Goal: Register for event/course

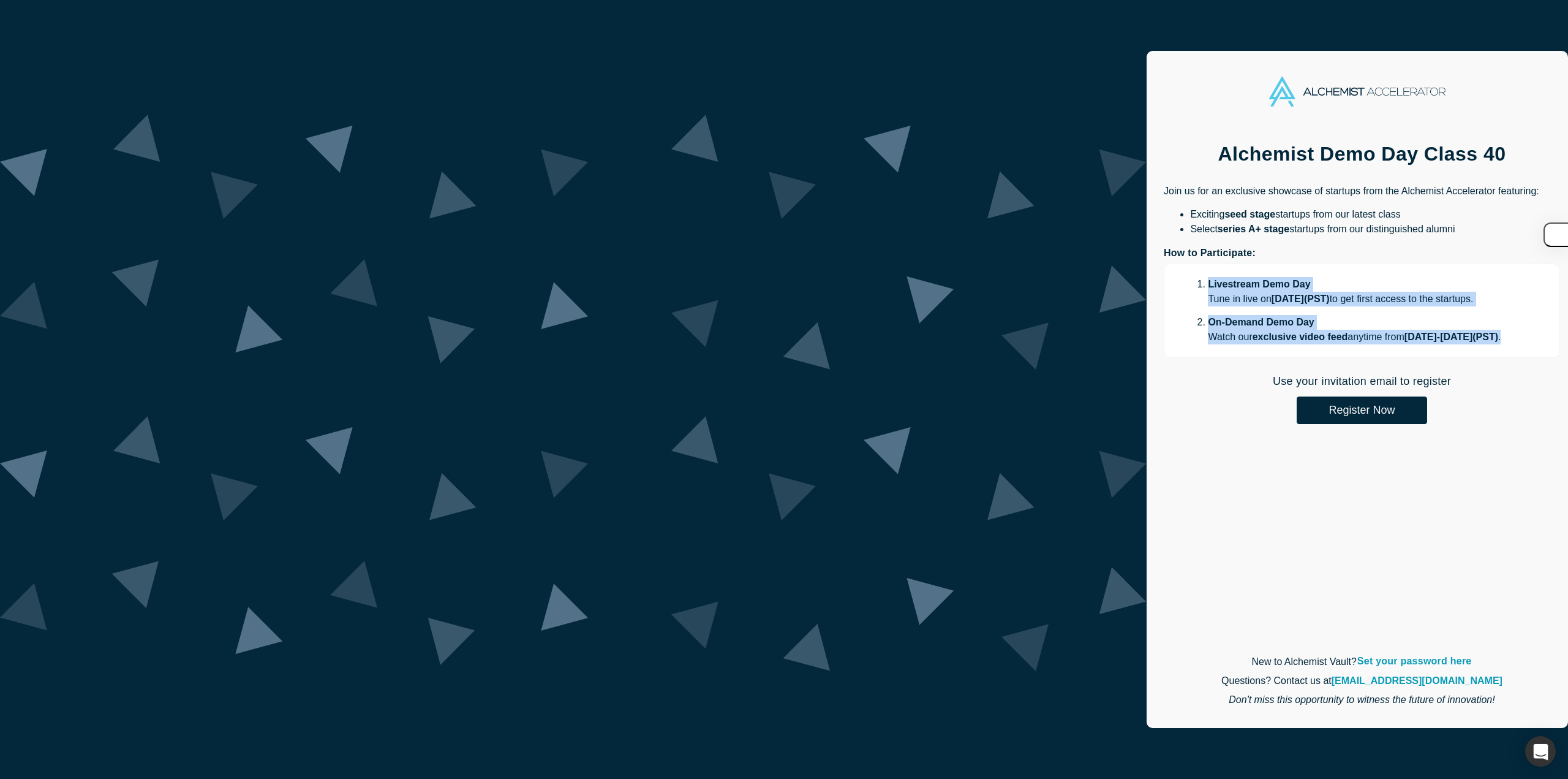
drag, startPoint x: 549, startPoint y: 284, endPoint x: 1008, endPoint y: 340, distance: 462.4
click at [1164, 340] on p "Livestream Demo Day Tune in live [DATE][DATE] ( PST ) to get first access to th…" at bounding box center [1361, 310] width 396 height 95
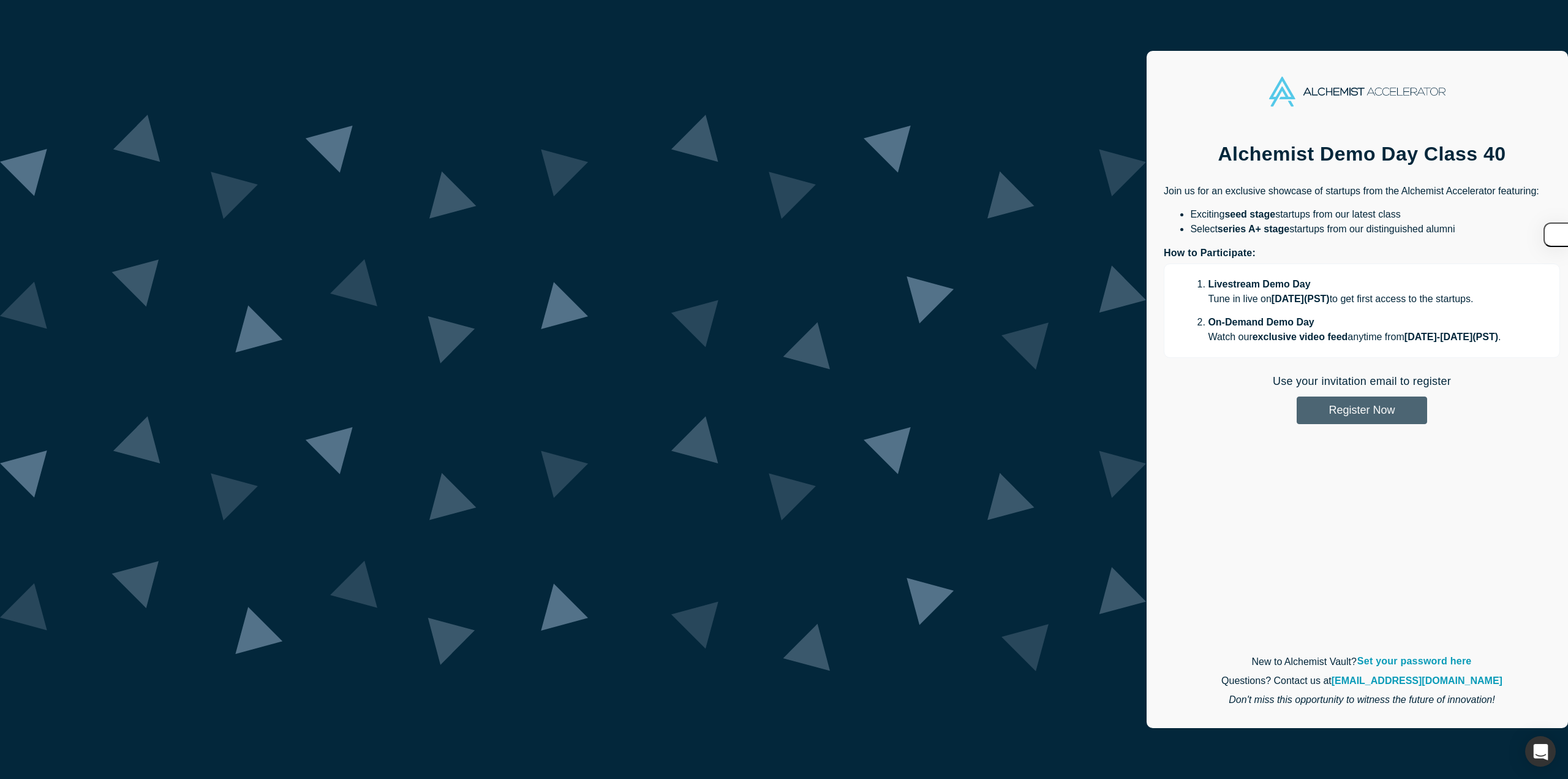
click at [1296, 411] on button "Register Now" at bounding box center [1361, 409] width 130 height 27
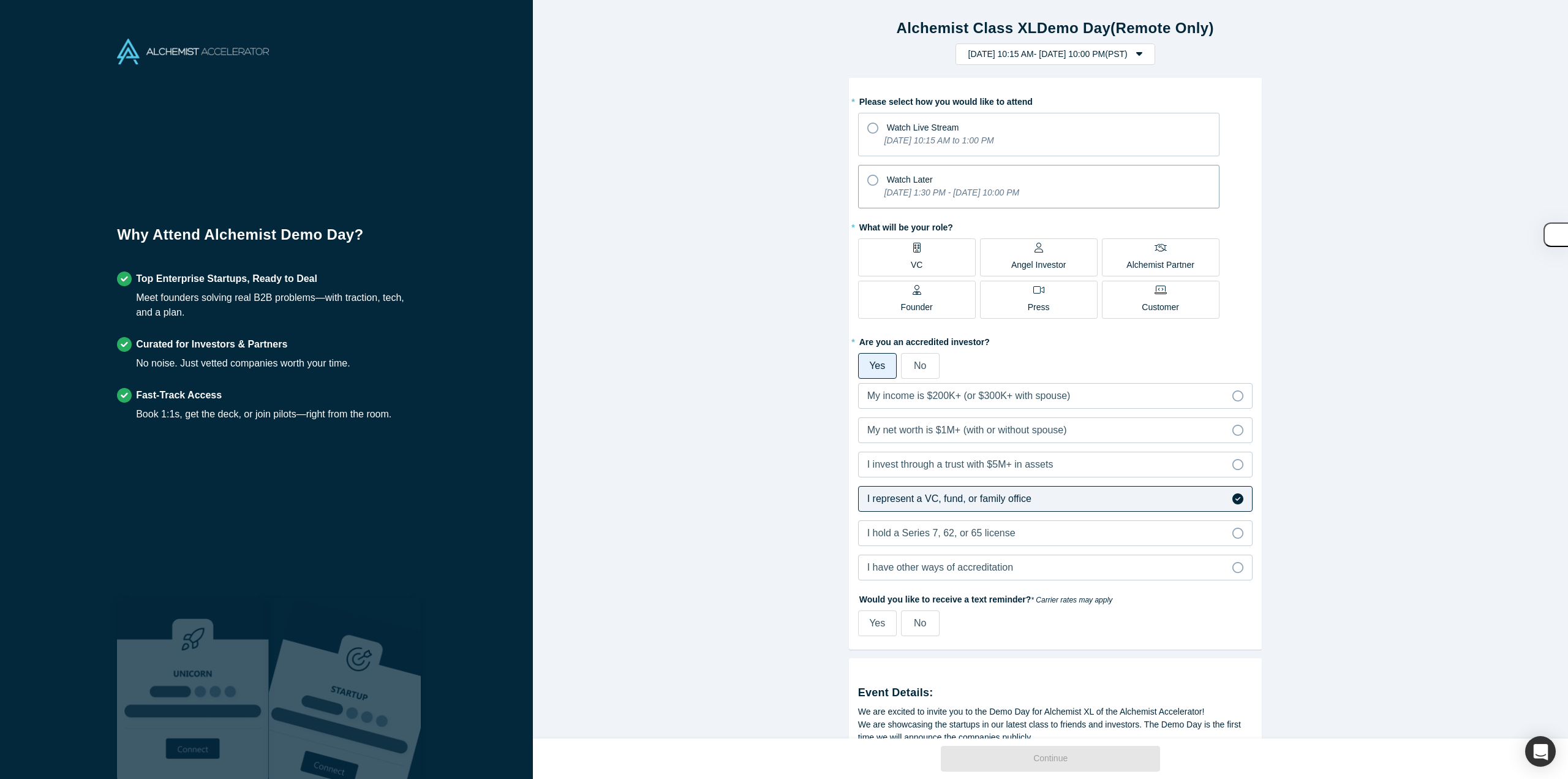
click at [868, 185] on div "Watch Later" at bounding box center [1039, 178] width 343 height 16
click at [0, 0] on input "Watch Later [DATE] 1:30 PM - [DATE] 10:00 PM" at bounding box center [0, 0] width 0 height 0
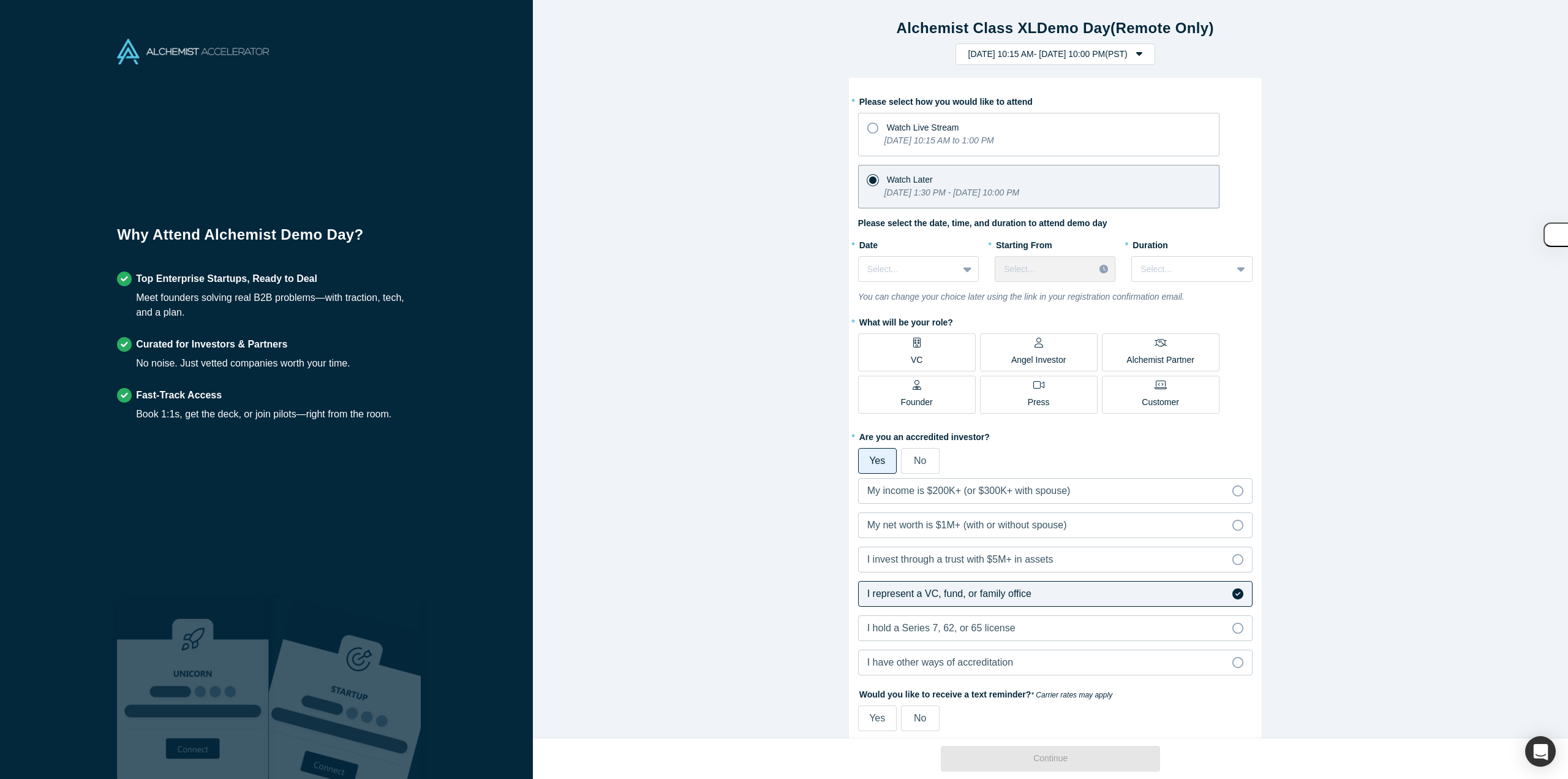
click at [747, 314] on div "Alchemist Class XL Demo Day (Remote Only) [DATE] 10:15 AM - [DATE] 10:00 PM ( P…" at bounding box center [1054, 374] width 1045 height 748
click at [860, 259] on div "Select..." at bounding box center [908, 269] width 100 height 21
click at [890, 325] on div "[DATE]" at bounding box center [918, 323] width 121 height 23
click at [659, 308] on div "Alchemist Class XL Demo Day (Remote Only) [DATE] 10:15 AM - [DATE] 10:00 PM ( P…" at bounding box center [1054, 374] width 1045 height 748
click at [1009, 265] on div at bounding box center [1045, 269] width 81 height 16
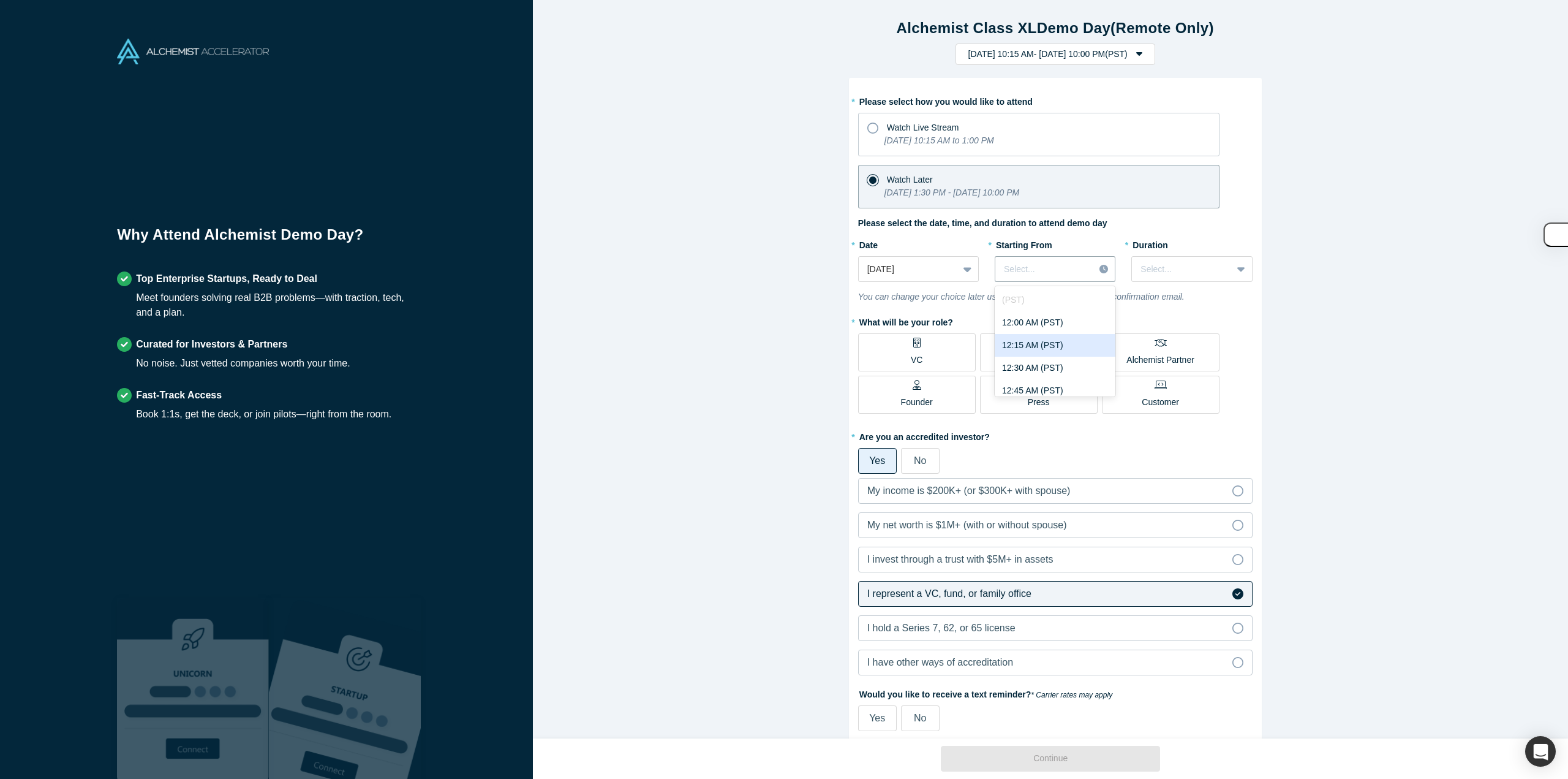
scroll to position [61, 0]
click at [1020, 269] on div at bounding box center [1044, 269] width 80 height 16
click at [1026, 354] on div "2:30 PM (PST)" at bounding box center [1054, 351] width 121 height 23
click at [1170, 270] on div at bounding box center [1181, 269] width 82 height 16
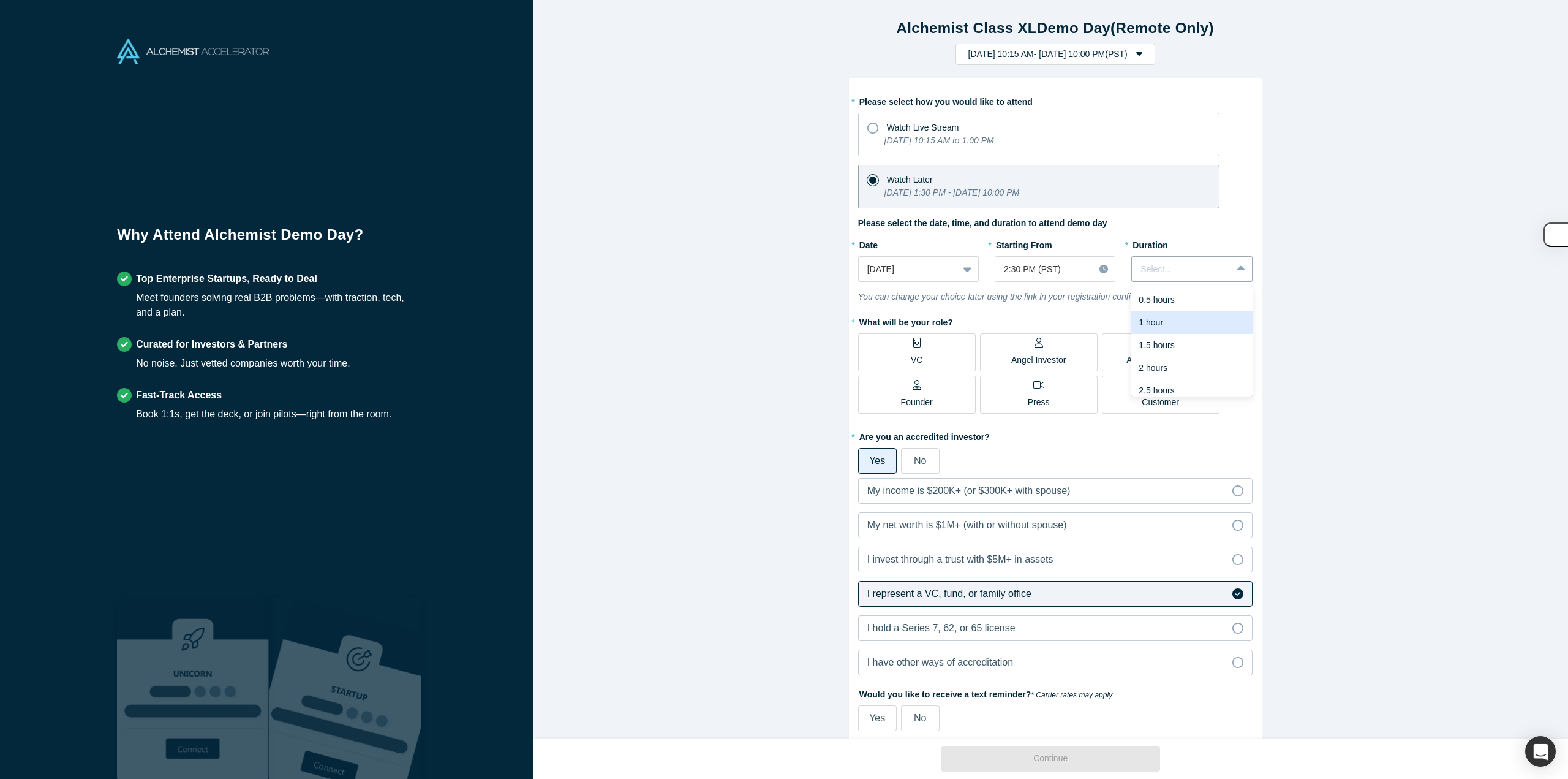
click at [1161, 324] on div "1 hour" at bounding box center [1191, 323] width 121 height 23
click at [706, 384] on div "Alchemist Class XL Demo Day (Remote Only) [DATE] 10:15 AM - [DATE] 10:00 PM ( P…" at bounding box center [1054, 374] width 1045 height 748
click at [900, 352] on label "VC" at bounding box center [916, 352] width 118 height 38
click at [0, 0] on input "VC" at bounding box center [0, 0] width 0 height 0
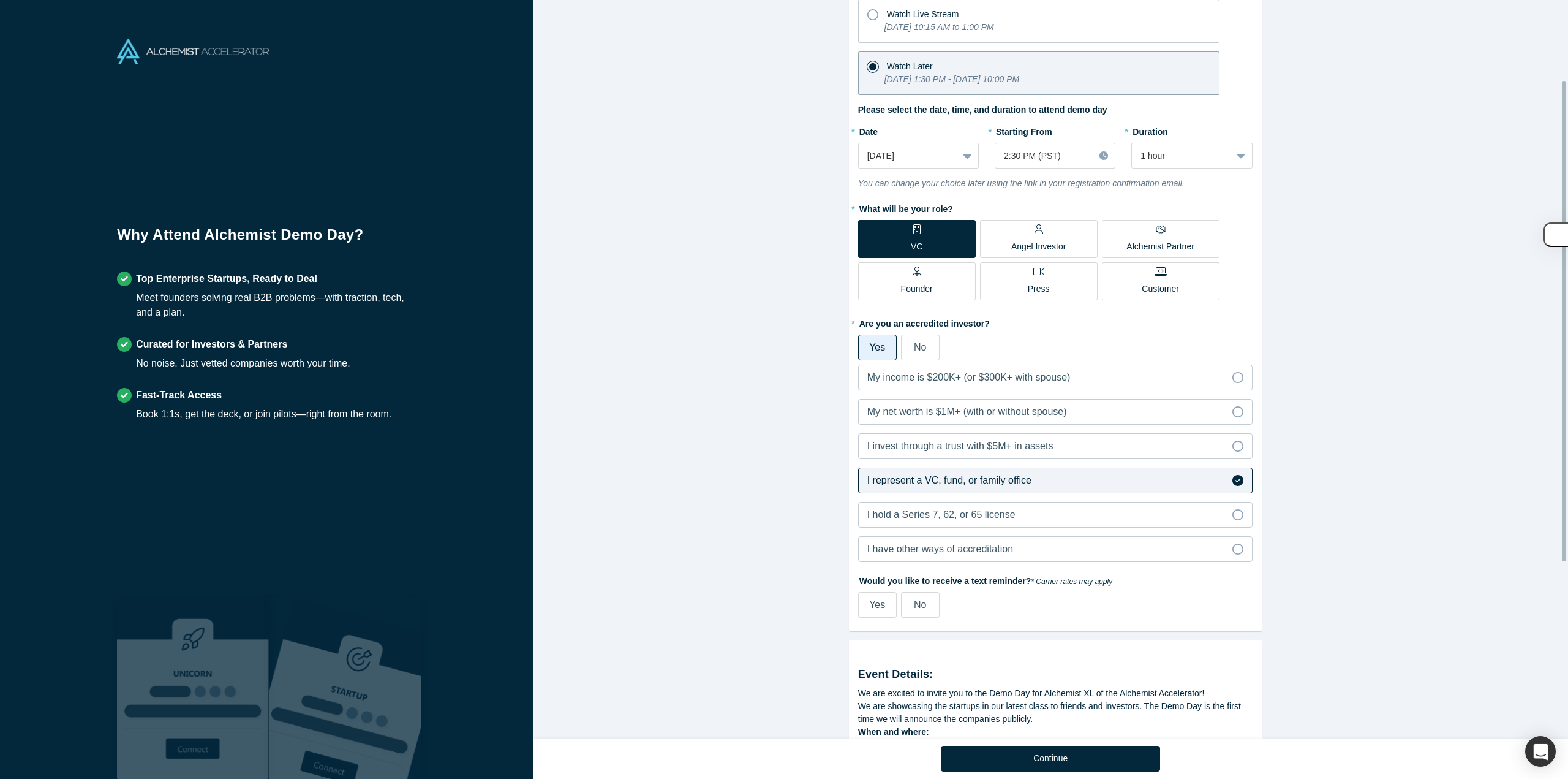
scroll to position [123, 0]
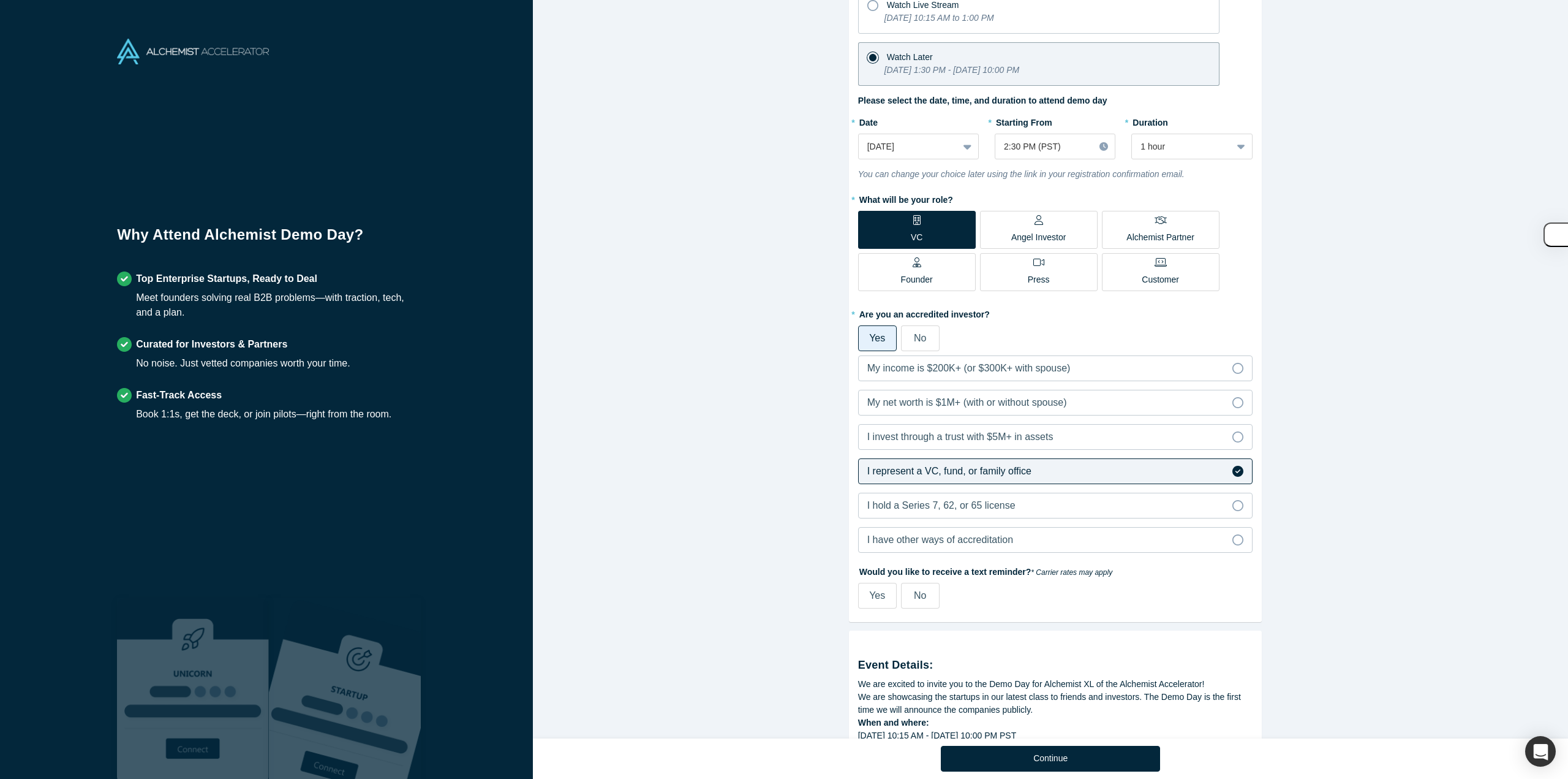
click at [663, 497] on div "Alchemist Class XL Demo Day (Remote Only) [DATE] 10:15 AM - [DATE] 10:00 PM ( P…" at bounding box center [1054, 374] width 1045 height 748
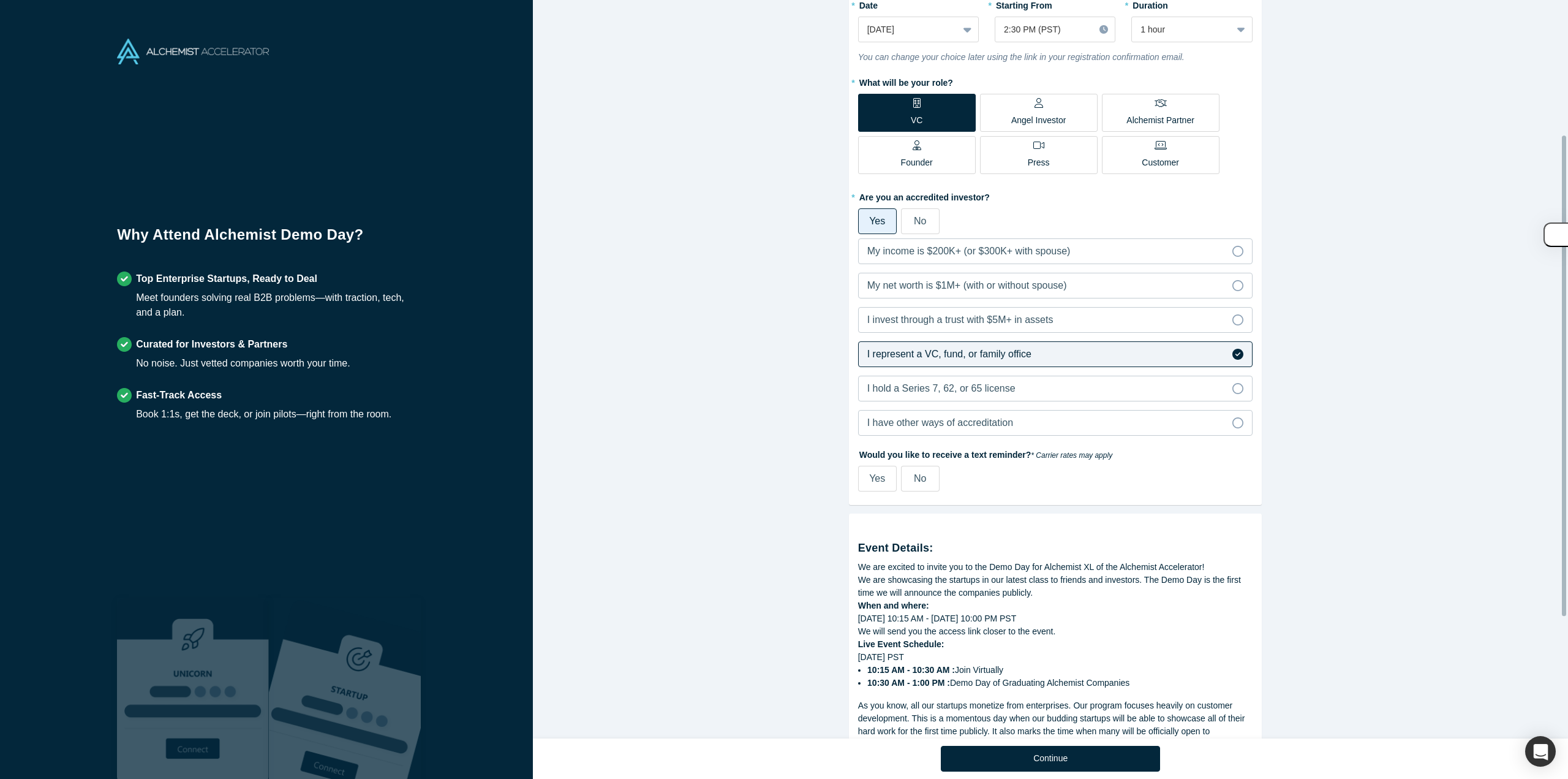
scroll to position [245, 0]
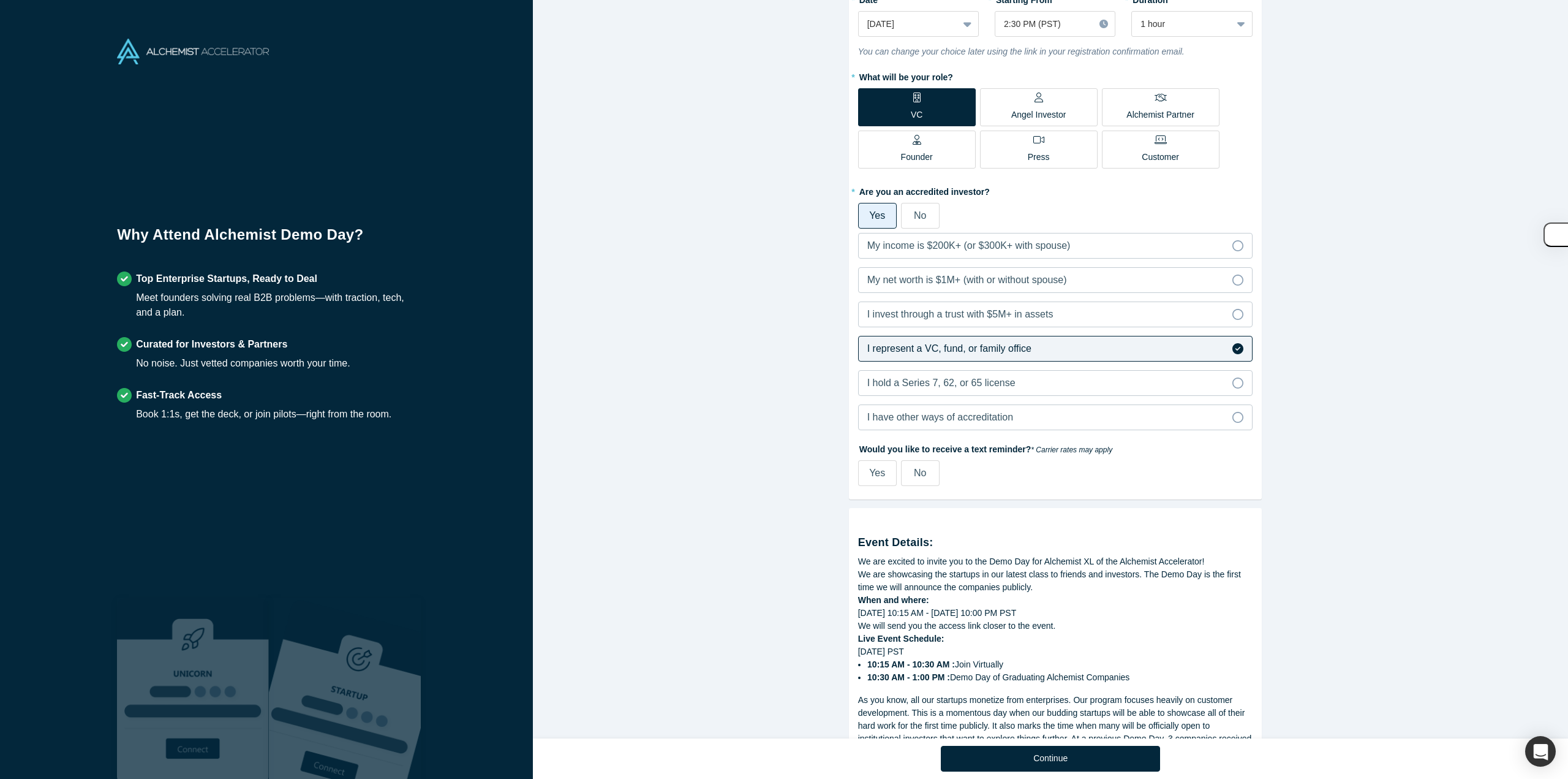
click at [918, 476] on span "No" at bounding box center [919, 473] width 12 height 11
click at [0, 0] on input "No" at bounding box center [0, 0] width 0 height 0
click at [751, 461] on div "Alchemist Class XL Demo Day (Remote Only) [DATE] 10:15 AM - [DATE] 10:00 PM ( P…" at bounding box center [1054, 374] width 1045 height 748
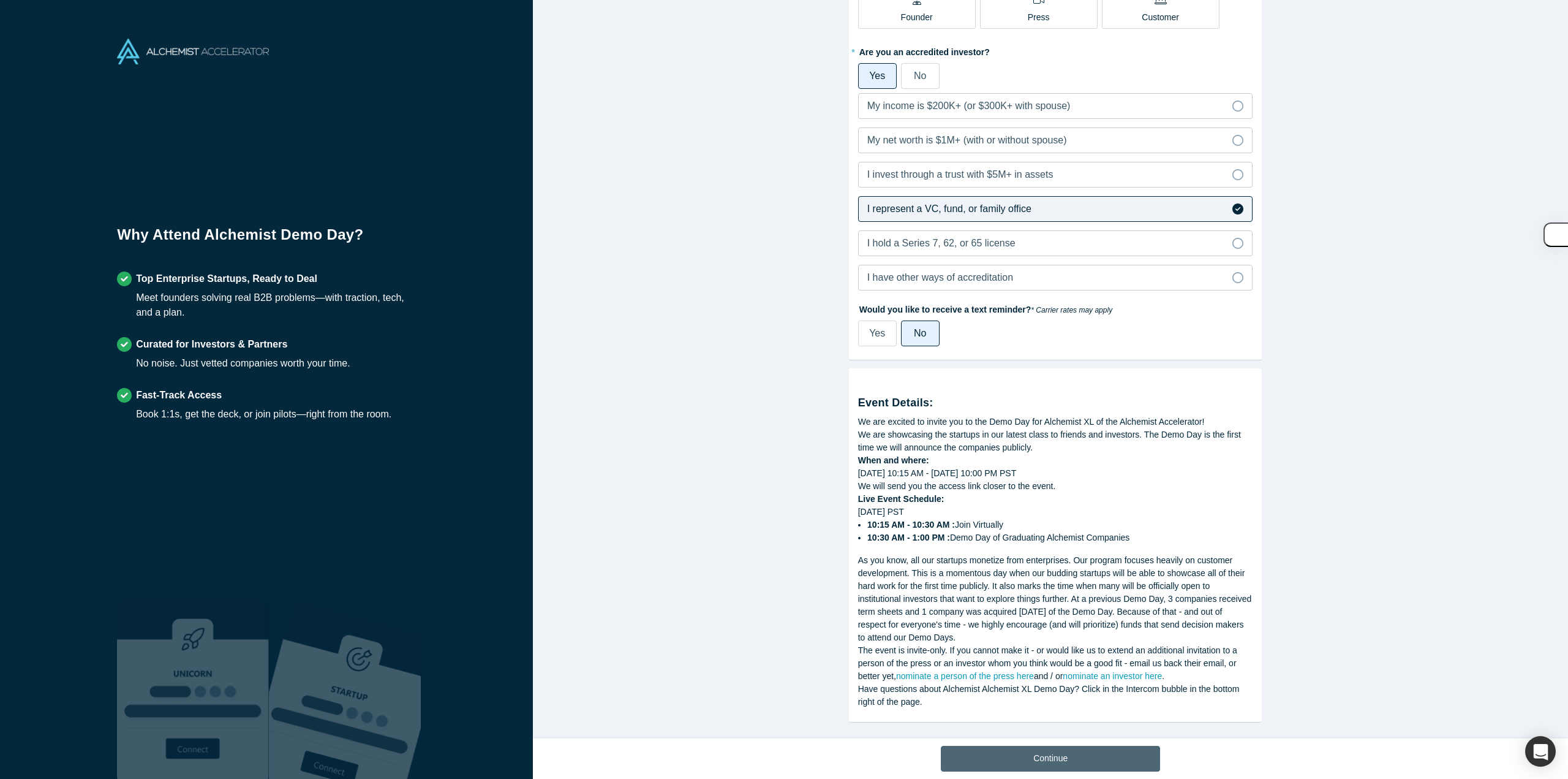
click at [1097, 752] on button "Continue" at bounding box center [1050, 758] width 219 height 26
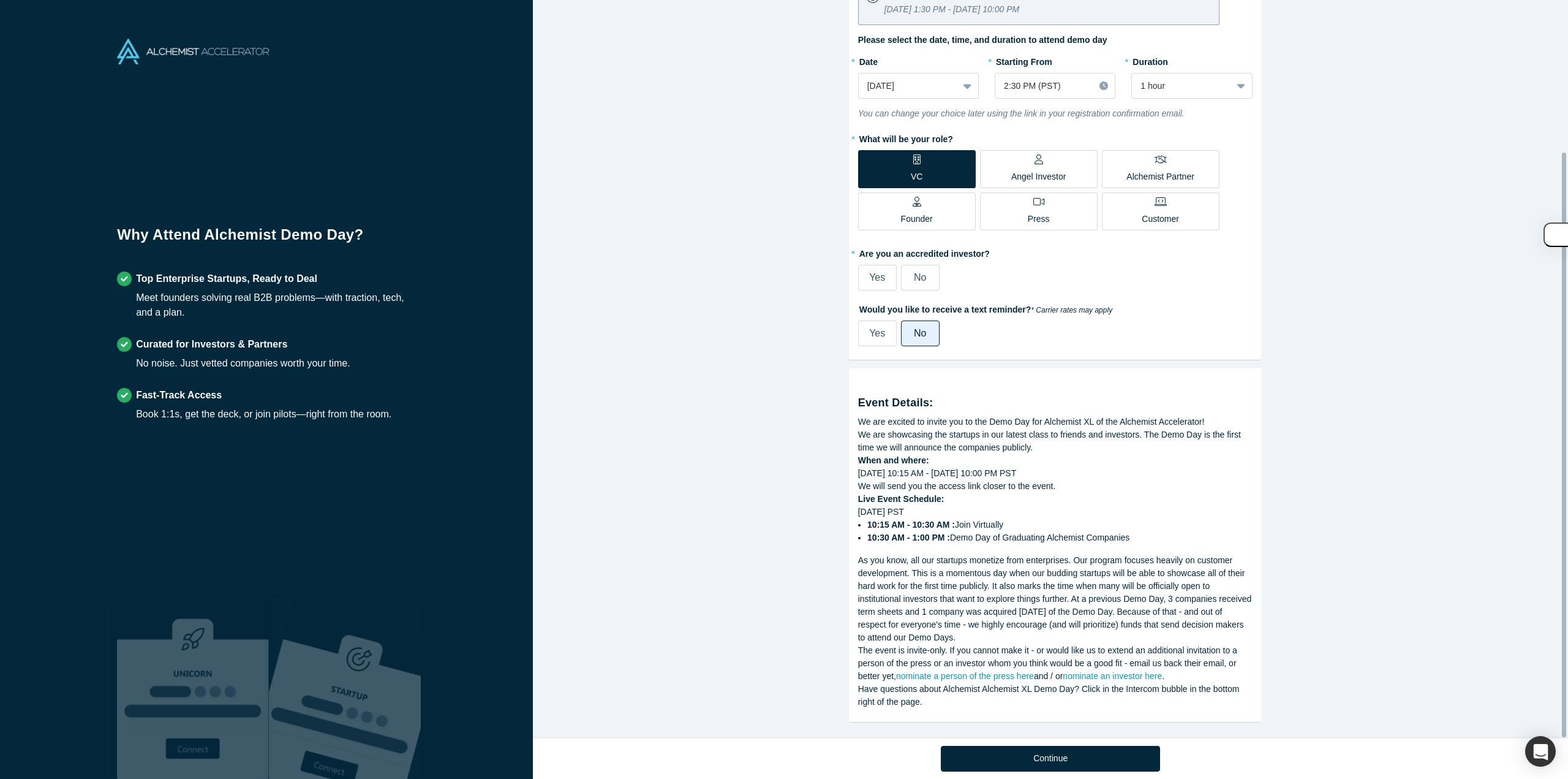
scroll to position [191, 0]
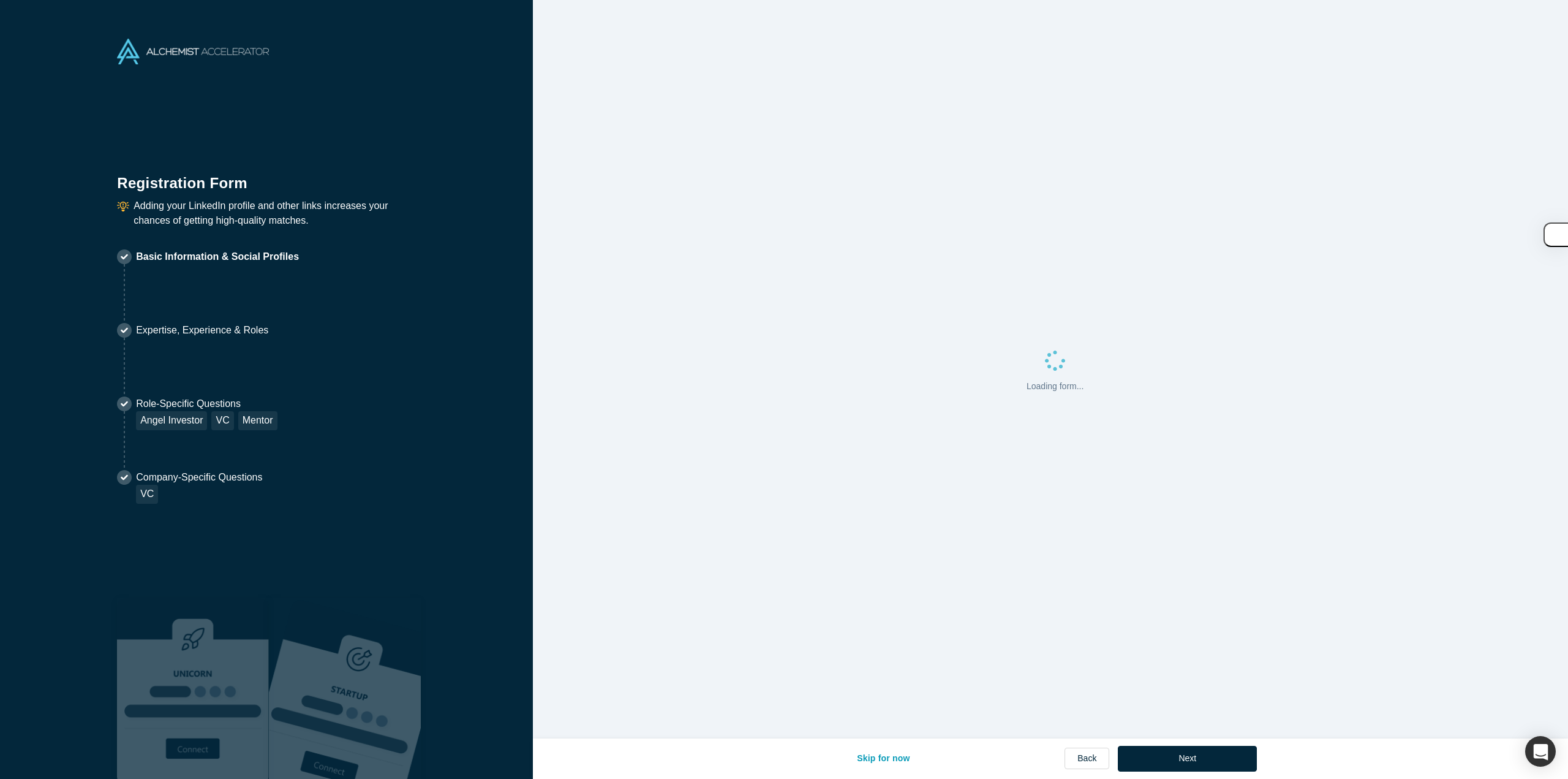
select select "US"
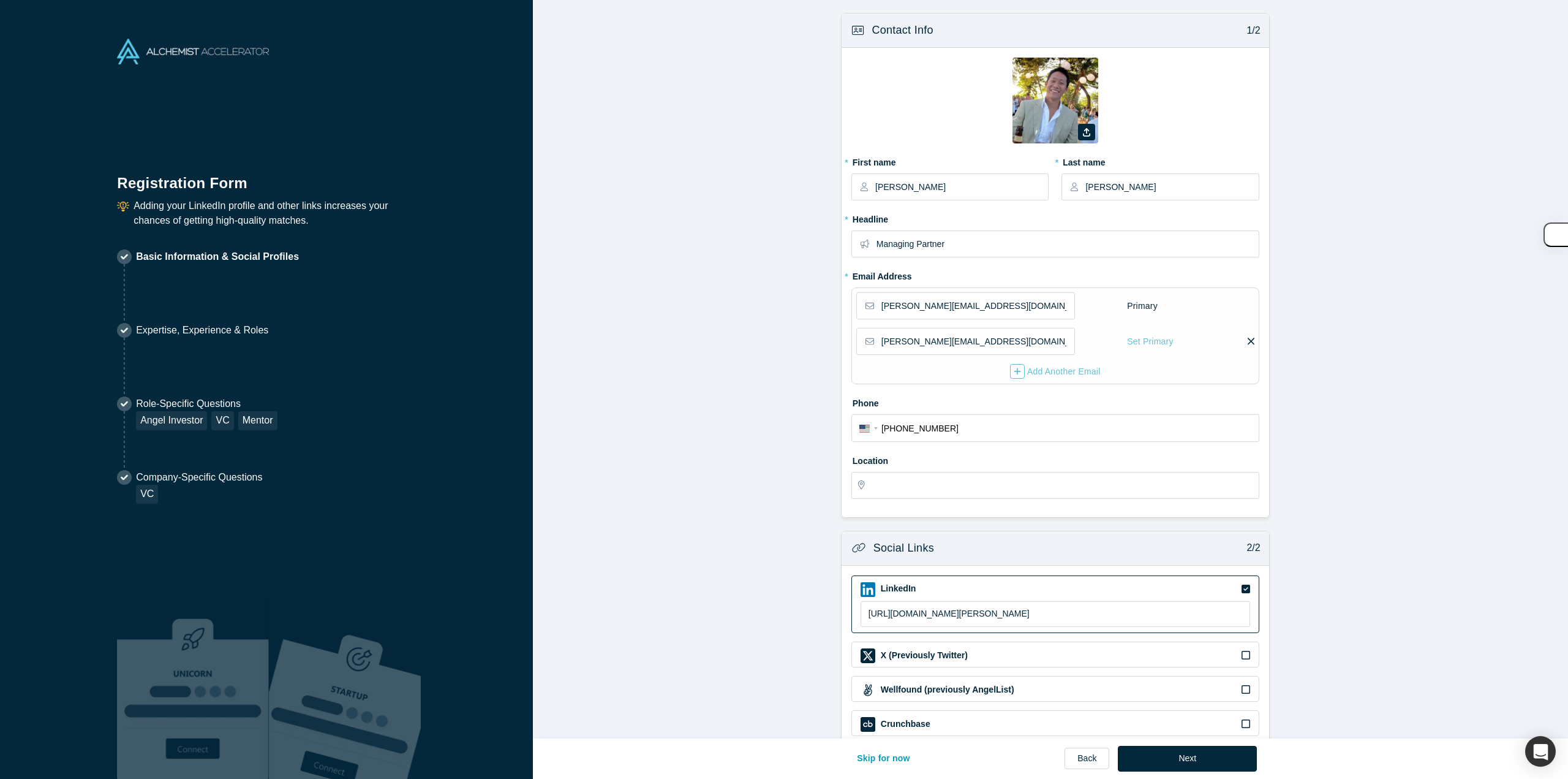
click at [667, 312] on form "Contact Info 1/2 Zoom Save Remove Upload New * First name [PERSON_NAME] * Last …" at bounding box center [1054, 414] width 1045 height 802
type input "[GEOGRAPHIC_DATA], [GEOGRAPHIC_DATA], [GEOGRAPHIC_DATA]"
click at [1142, 755] on button "Next" at bounding box center [1187, 758] width 139 height 26
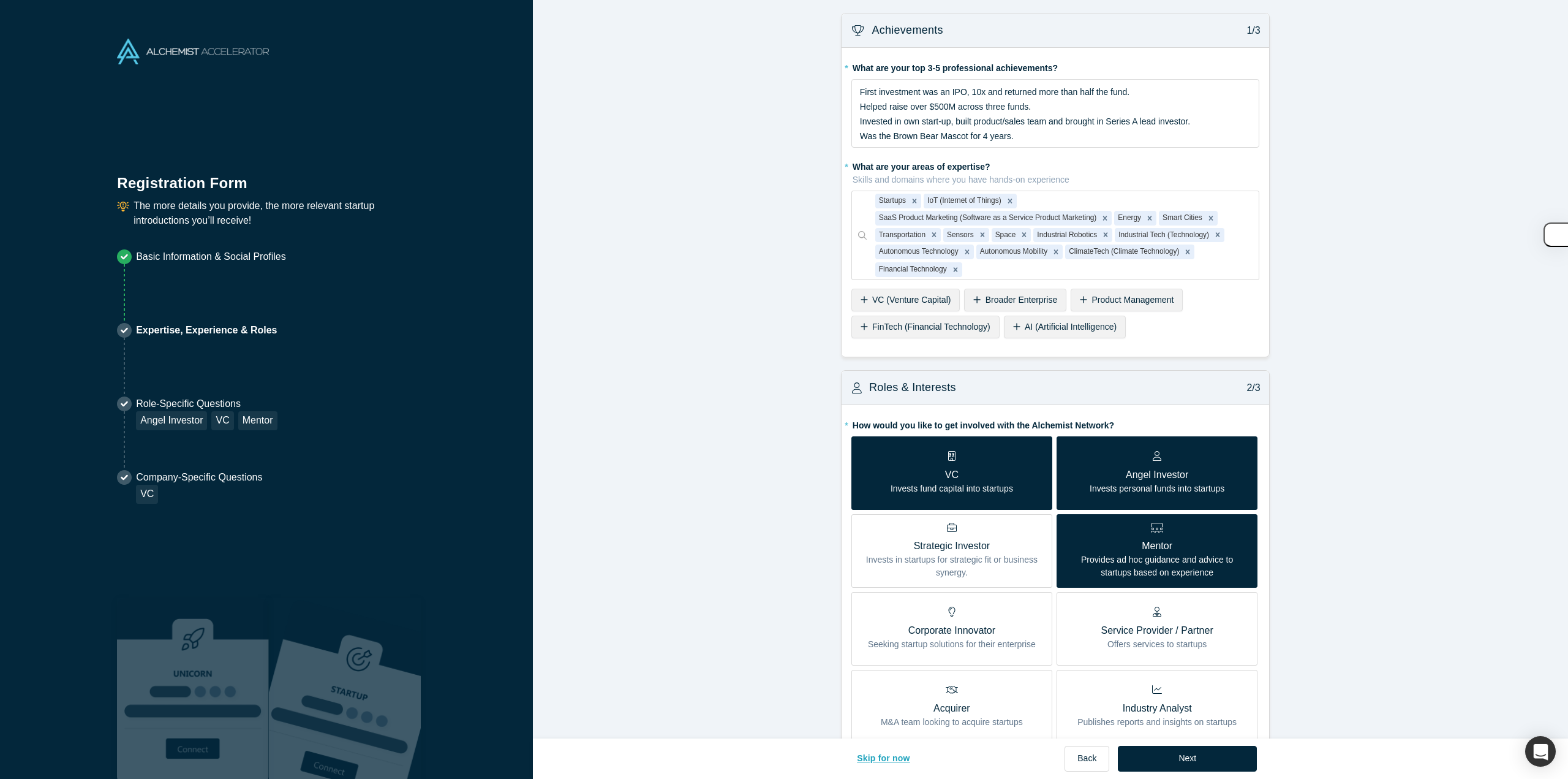
click at [889, 755] on button "Skip for now" at bounding box center [883, 758] width 79 height 26
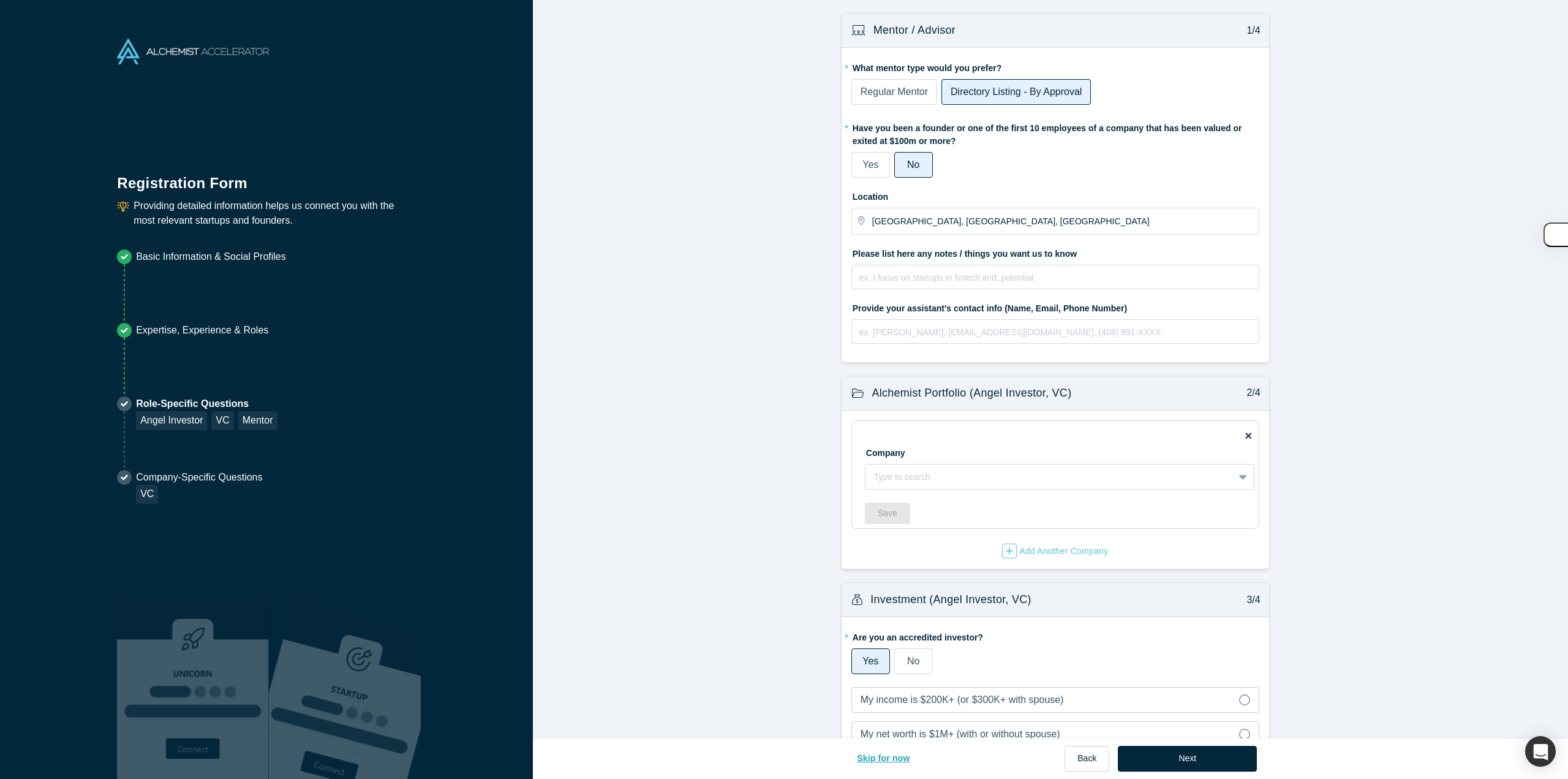
click at [896, 762] on button "Skip for now" at bounding box center [883, 758] width 79 height 26
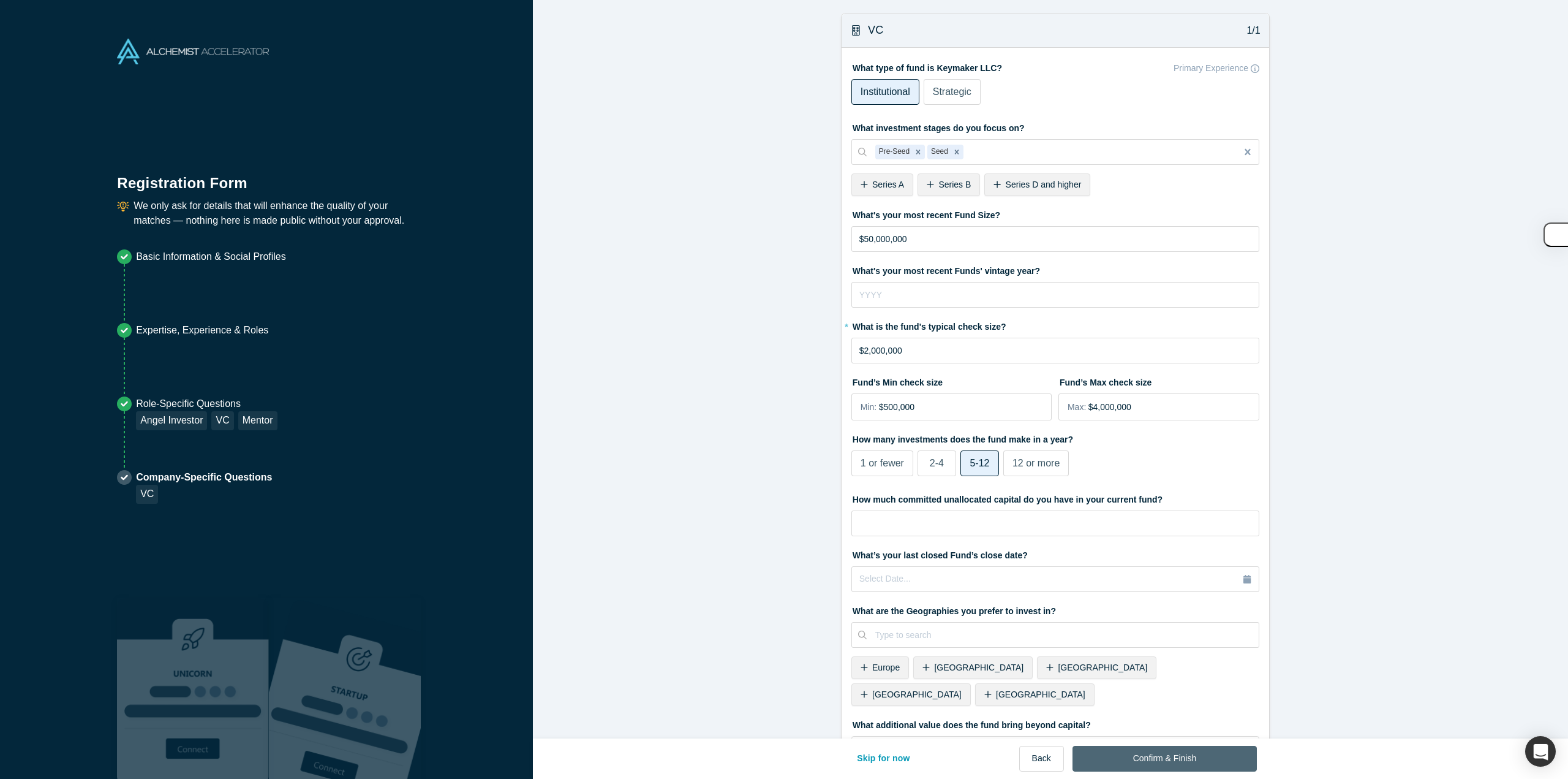
click at [1193, 758] on button "Confirm & Finish" at bounding box center [1165, 758] width 184 height 26
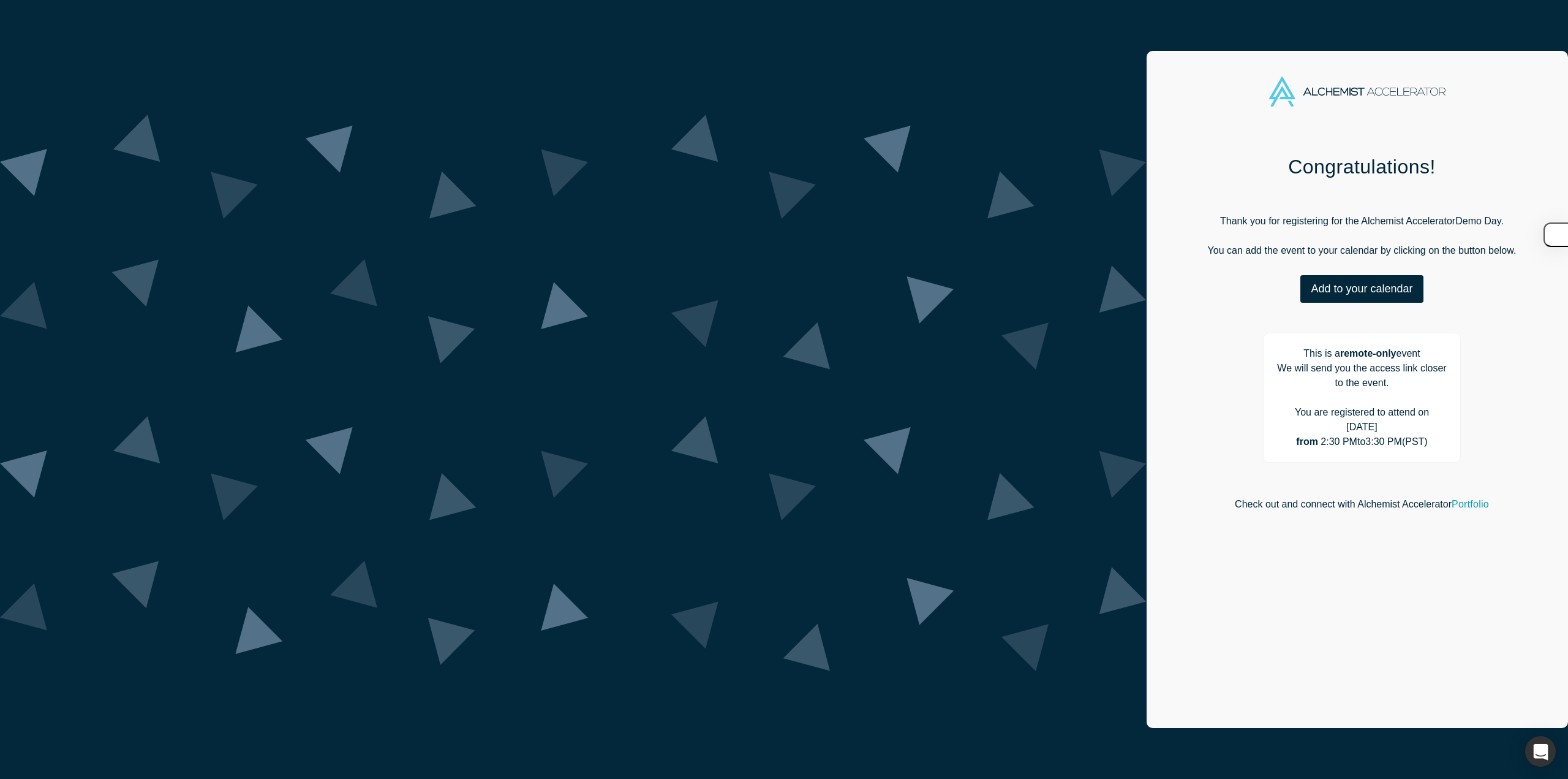
click at [1147, 380] on div "Congratulations! Thank you for registering for the Alchemist Accelerator Demo D…" at bounding box center [1361, 437] width 430 height 601
click at [1300, 294] on button "Add to your calendar" at bounding box center [1361, 288] width 123 height 27
click at [1329, 348] on link "Google" at bounding box center [1358, 350] width 58 height 11
click at [1189, 218] on div "Congratulations! Thank you for registering for the Alchemist Accelerator Demo D…" at bounding box center [1361, 437] width 430 height 601
